Goal: Navigation & Orientation: Find specific page/section

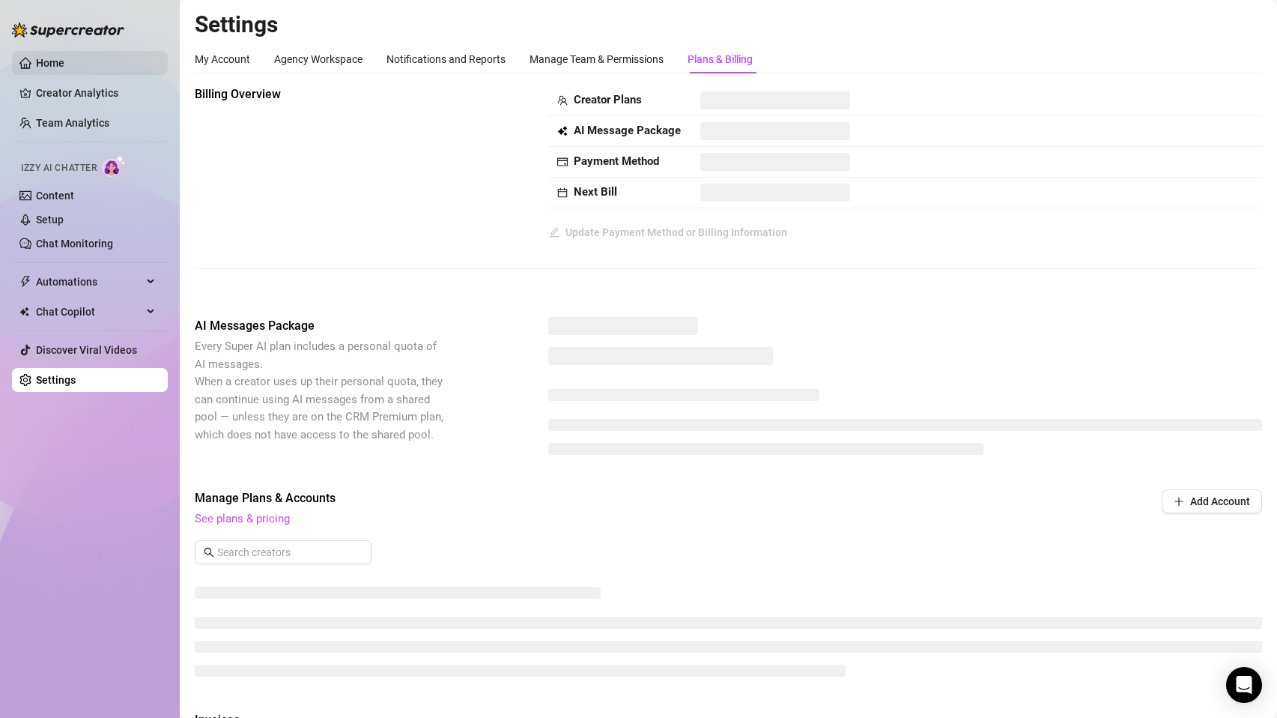
click at [64, 69] on link "Home" at bounding box center [50, 63] width 28 height 12
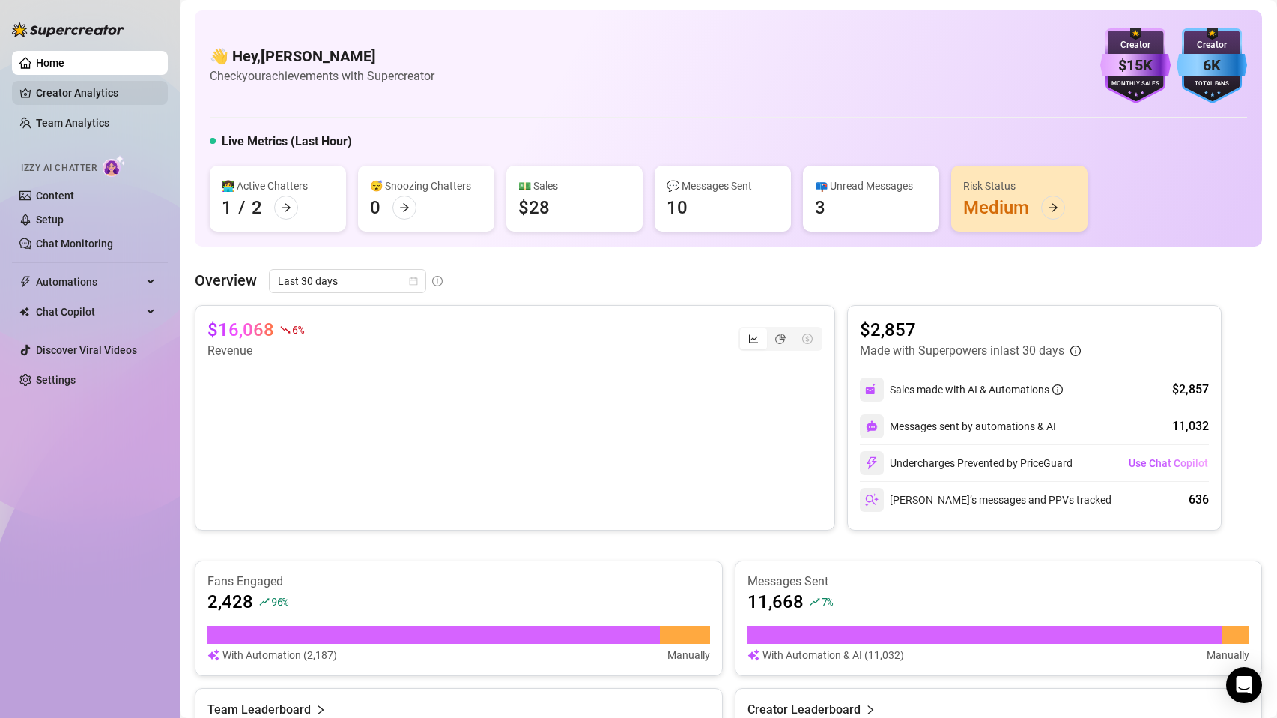
click at [74, 84] on link "Creator Analytics" at bounding box center [96, 93] width 120 height 24
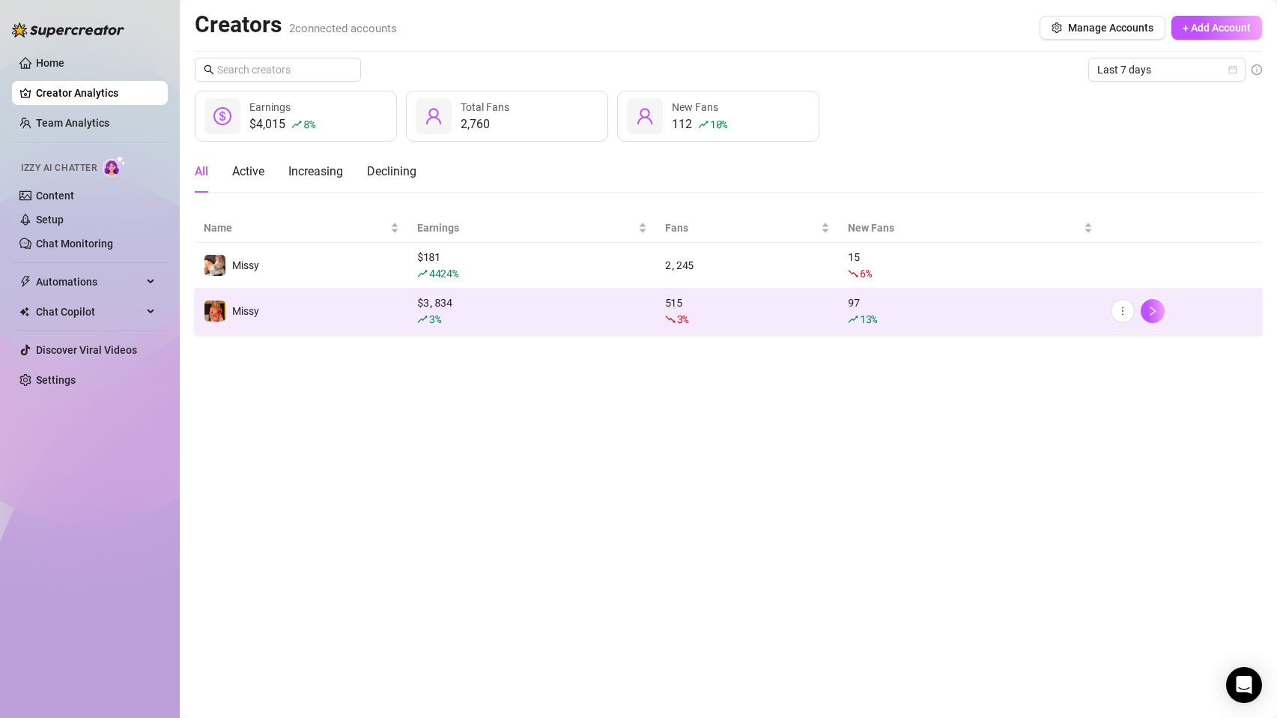
click at [360, 297] on td "Missy" at bounding box center [301, 311] width 213 height 46
